Goal: Task Accomplishment & Management: Manage account settings

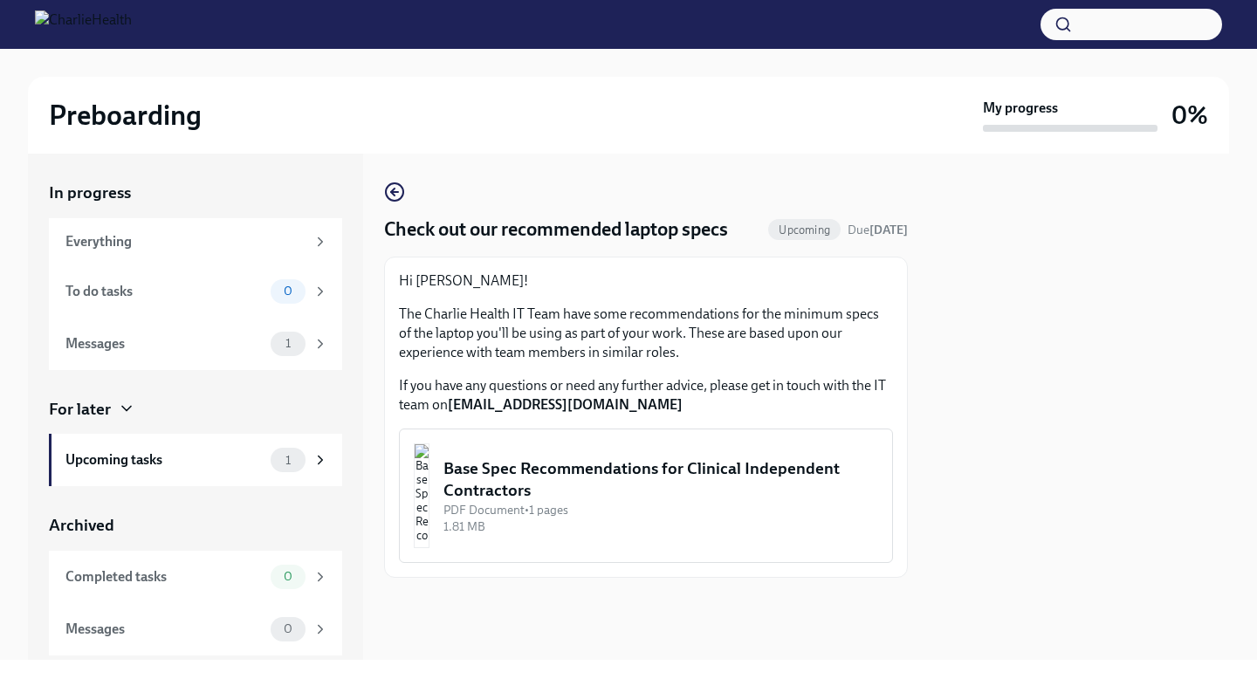
click at [614, 470] on div "Base Spec Recommendations for Clinical Independent Contractors" at bounding box center [660, 479] width 435 height 45
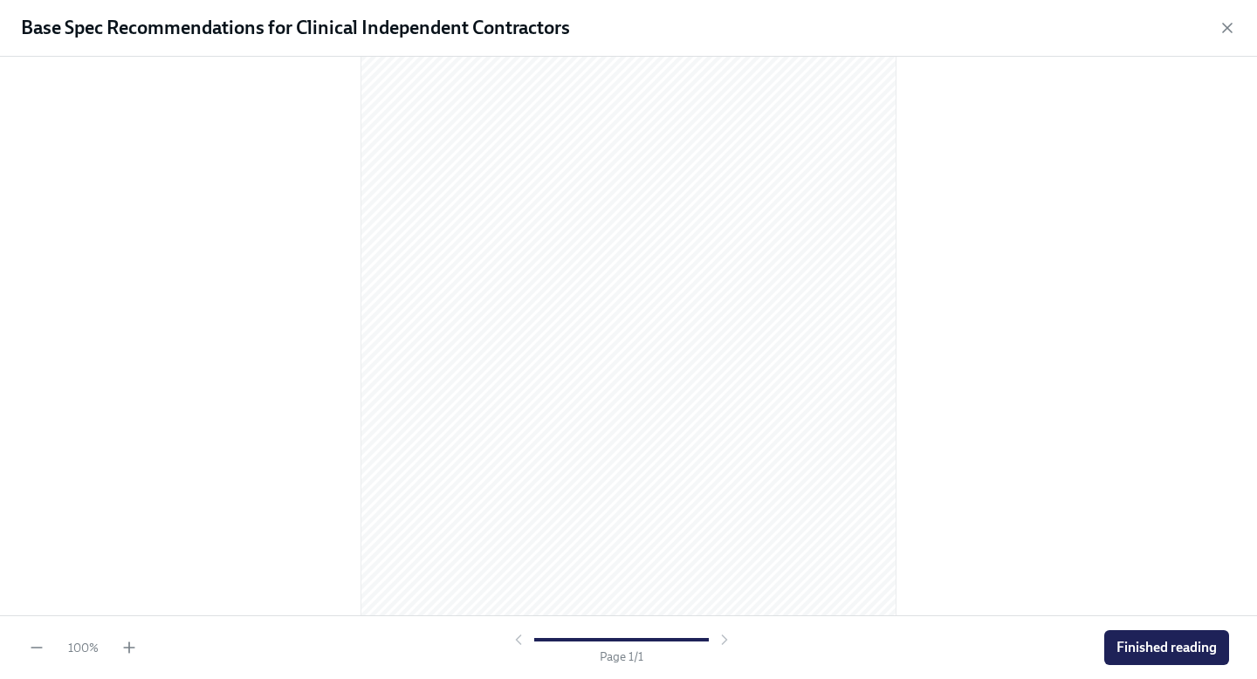
scroll to position [162, 0]
click at [1130, 650] on span "Finished reading" at bounding box center [1166, 647] width 100 height 17
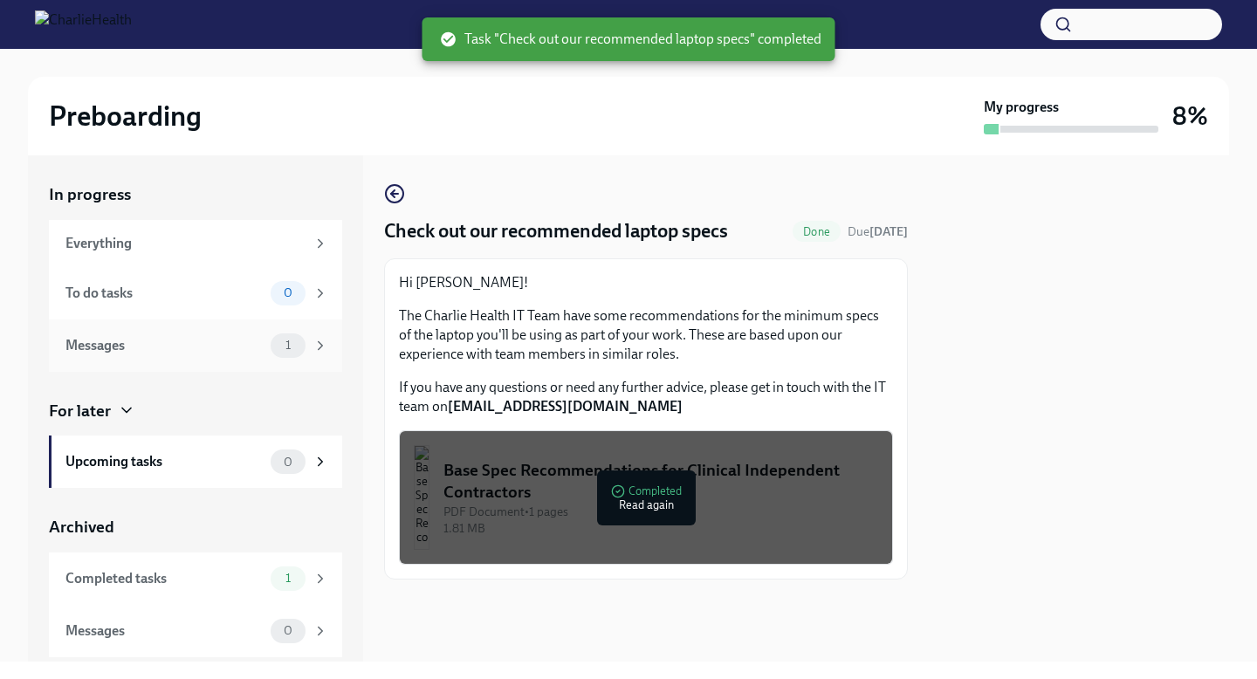
click at [217, 355] on div "Messages 1" at bounding box center [196, 345] width 263 height 24
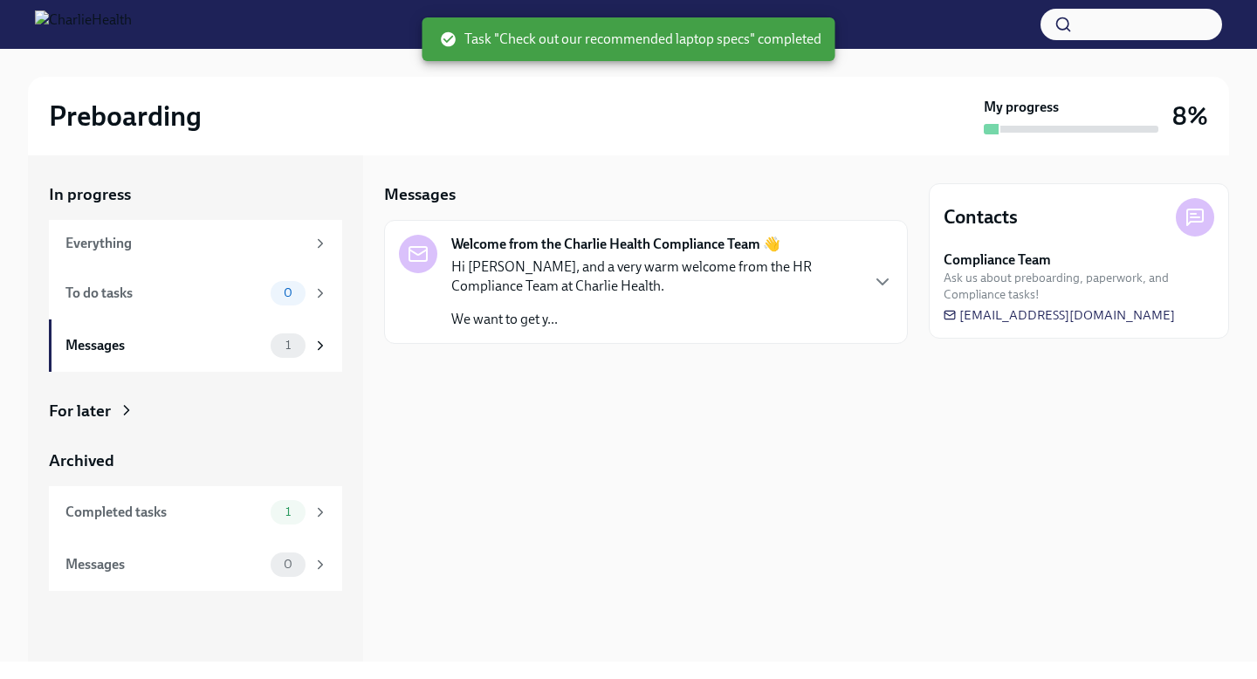
click at [554, 291] on p "Hi [PERSON_NAME], and a very warm welcome from the HR Compliance Team at Charli…" at bounding box center [654, 276] width 407 height 38
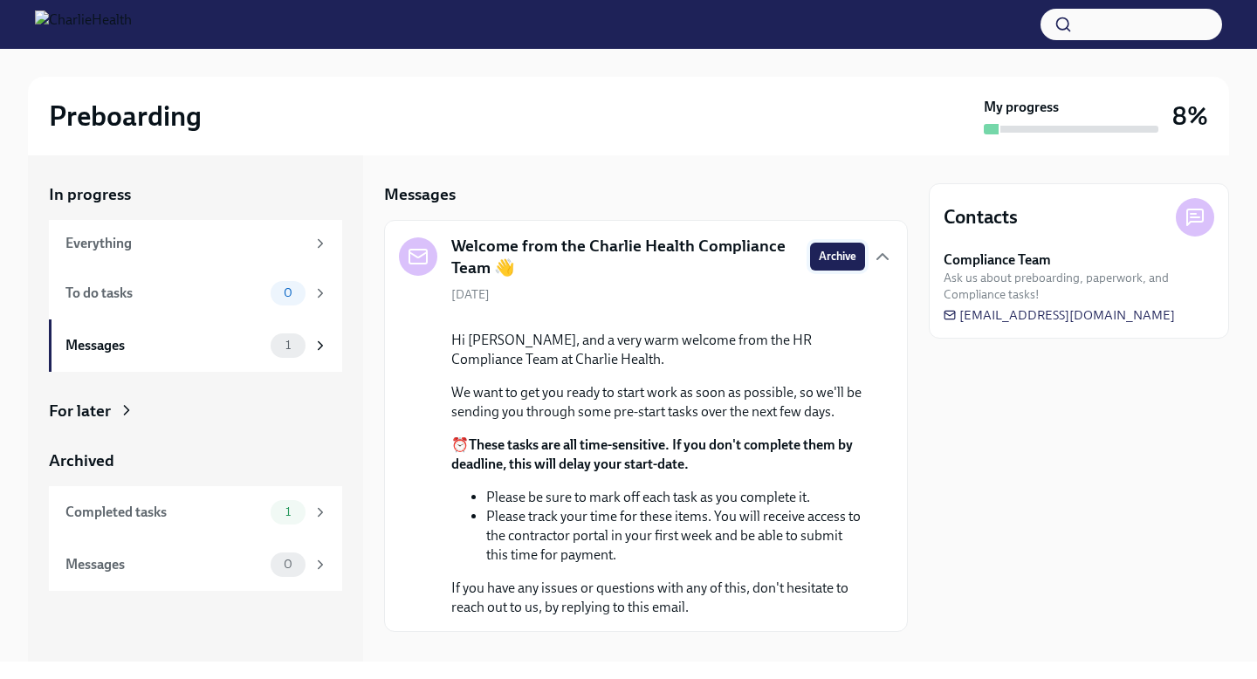
click at [836, 262] on span "Archive" at bounding box center [837, 256] width 38 height 17
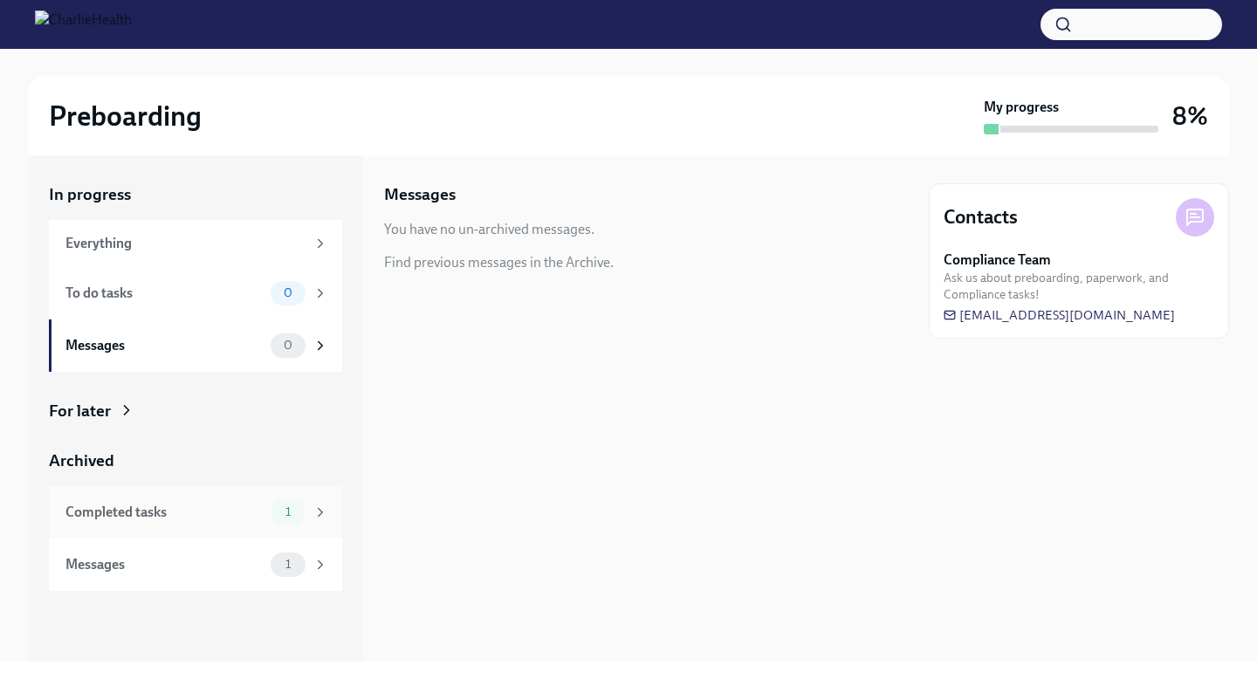
click at [195, 510] on div "Completed tasks" at bounding box center [164, 512] width 198 height 19
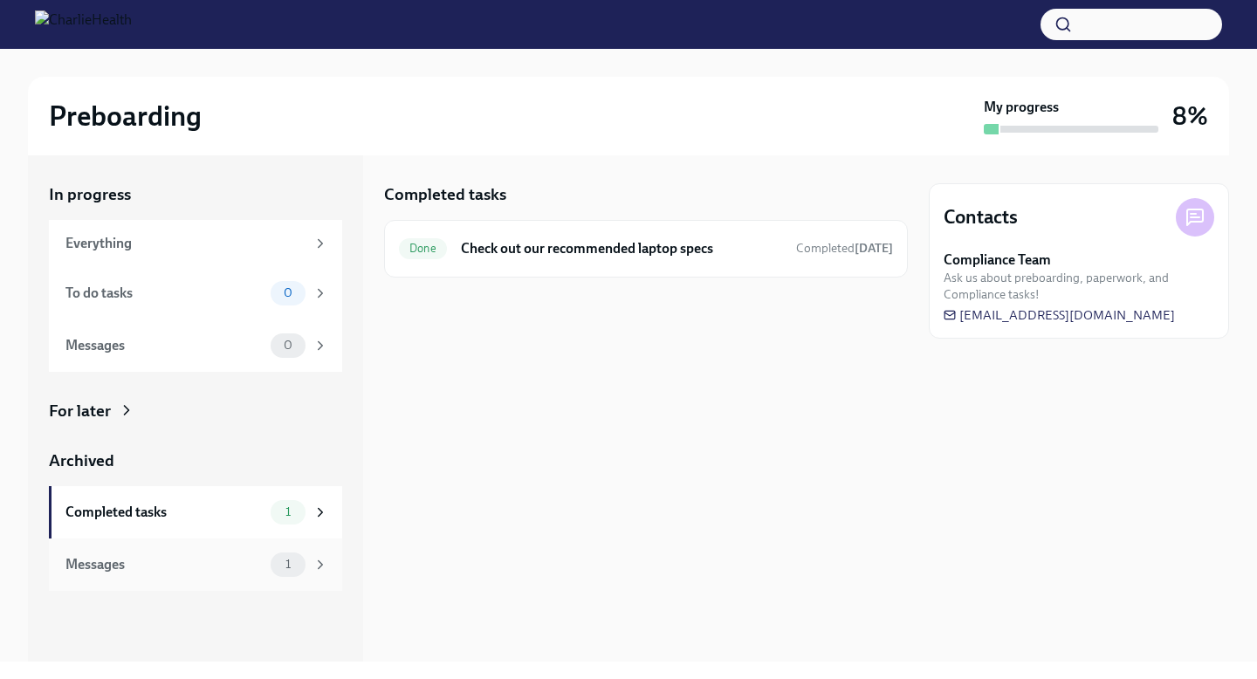
click at [188, 551] on div "Messages 1" at bounding box center [195, 564] width 293 height 52
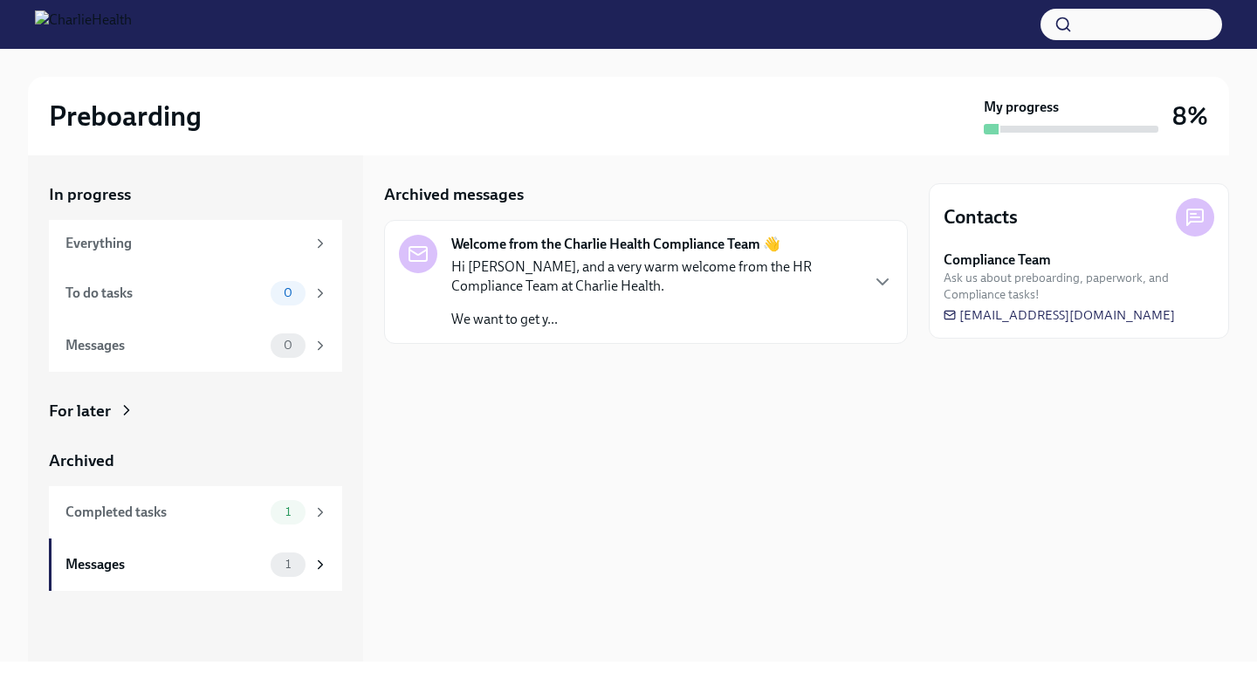
click at [696, 230] on div "Welcome from the Charlie Health Compliance Team 👋 Hi [PERSON_NAME], and a very …" at bounding box center [646, 282] width 524 height 124
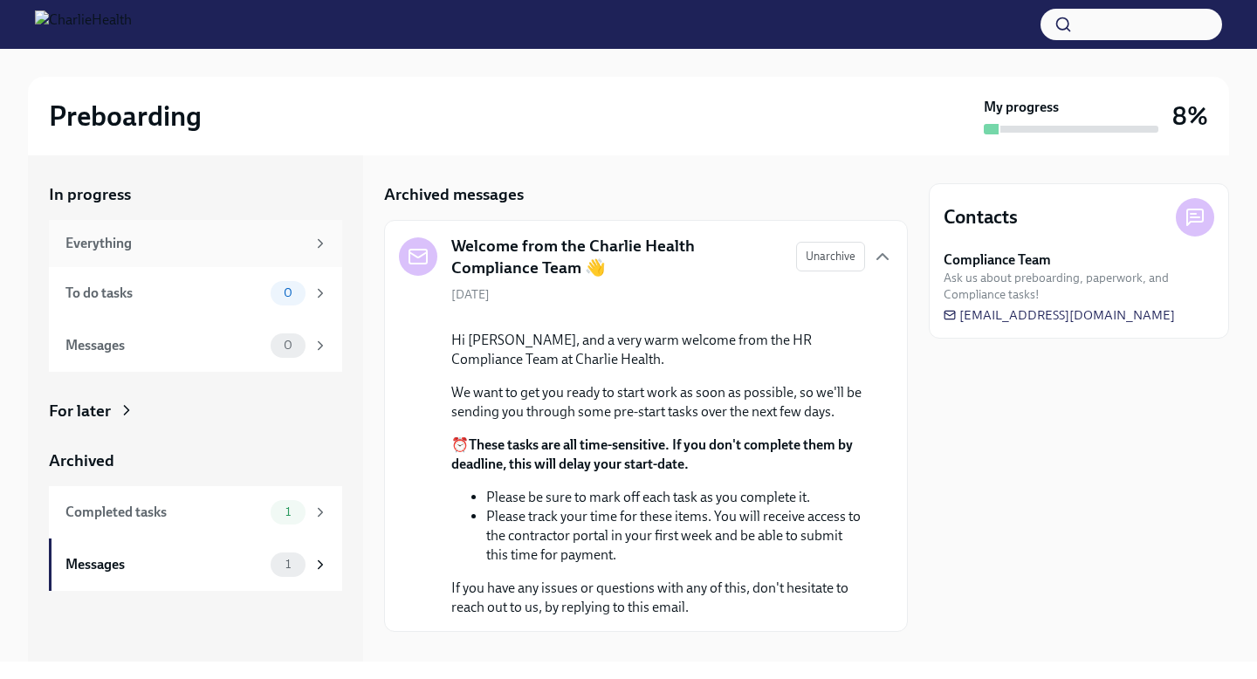
click at [194, 241] on div "Everything" at bounding box center [185, 243] width 240 height 19
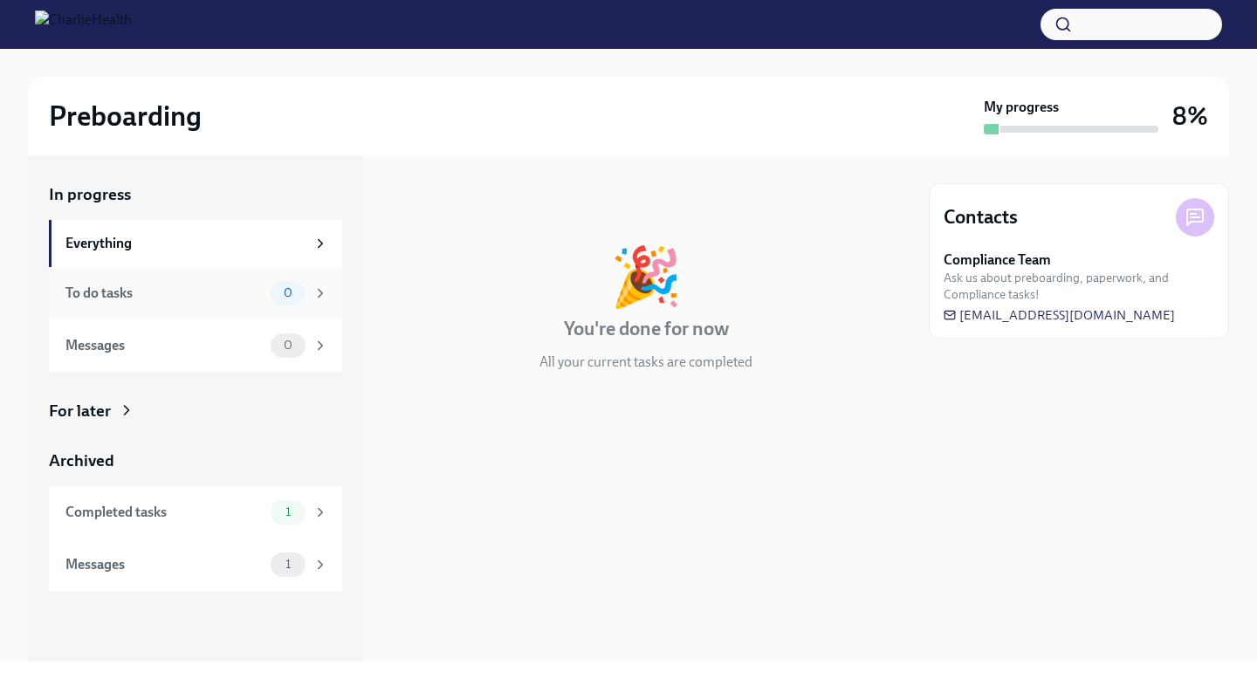
click at [171, 284] on div "To do tasks" at bounding box center [164, 293] width 198 height 19
